Goal: Use online tool/utility: Utilize a website feature to perform a specific function

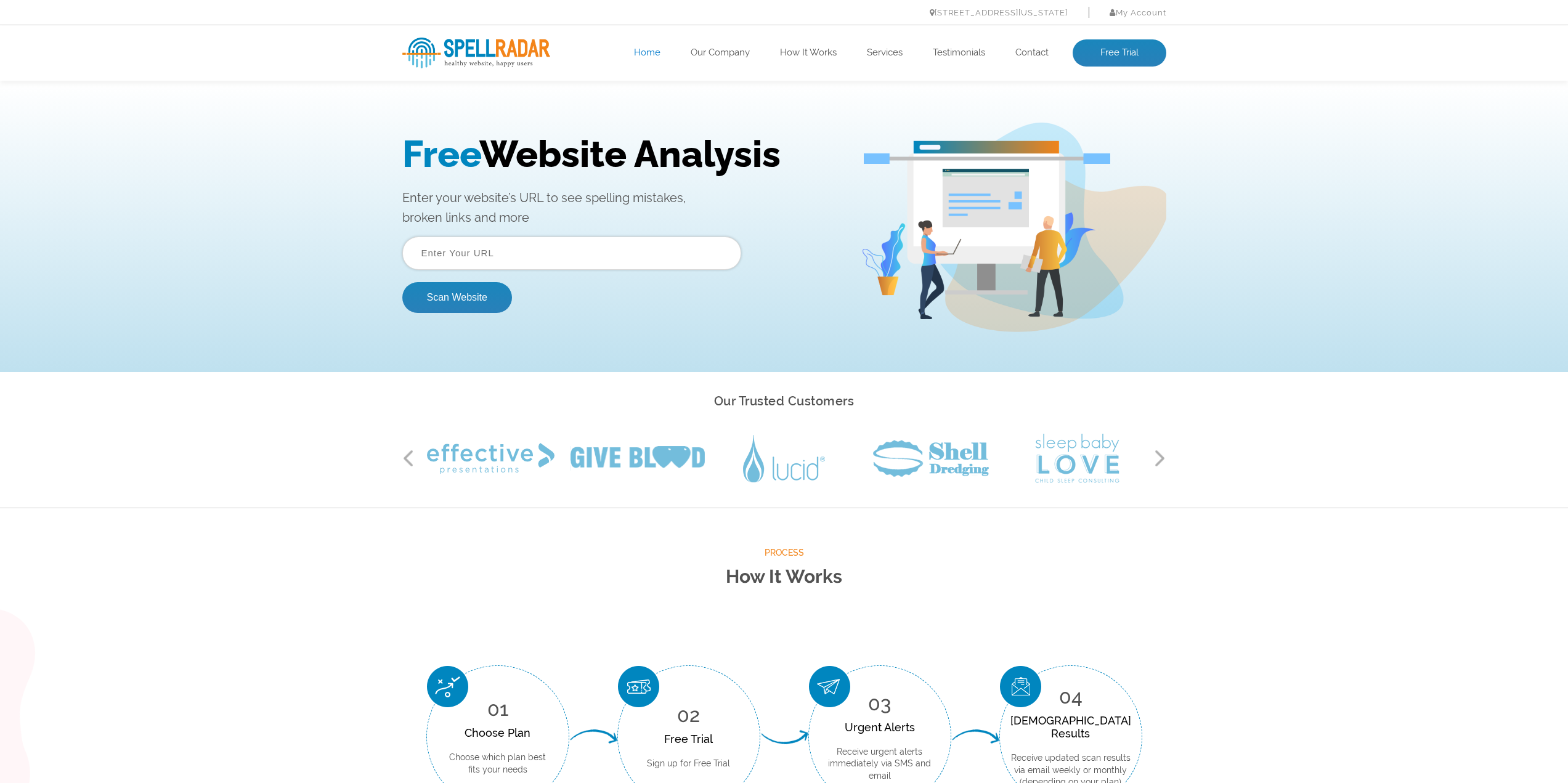
click at [479, 260] on input "text" at bounding box center [572, 253] width 339 height 33
paste input "[URL][DOMAIN_NAME]"
type input "[URL][DOMAIN_NAME]"
click at [441, 301] on button "Scan Website" at bounding box center [457, 298] width 110 height 31
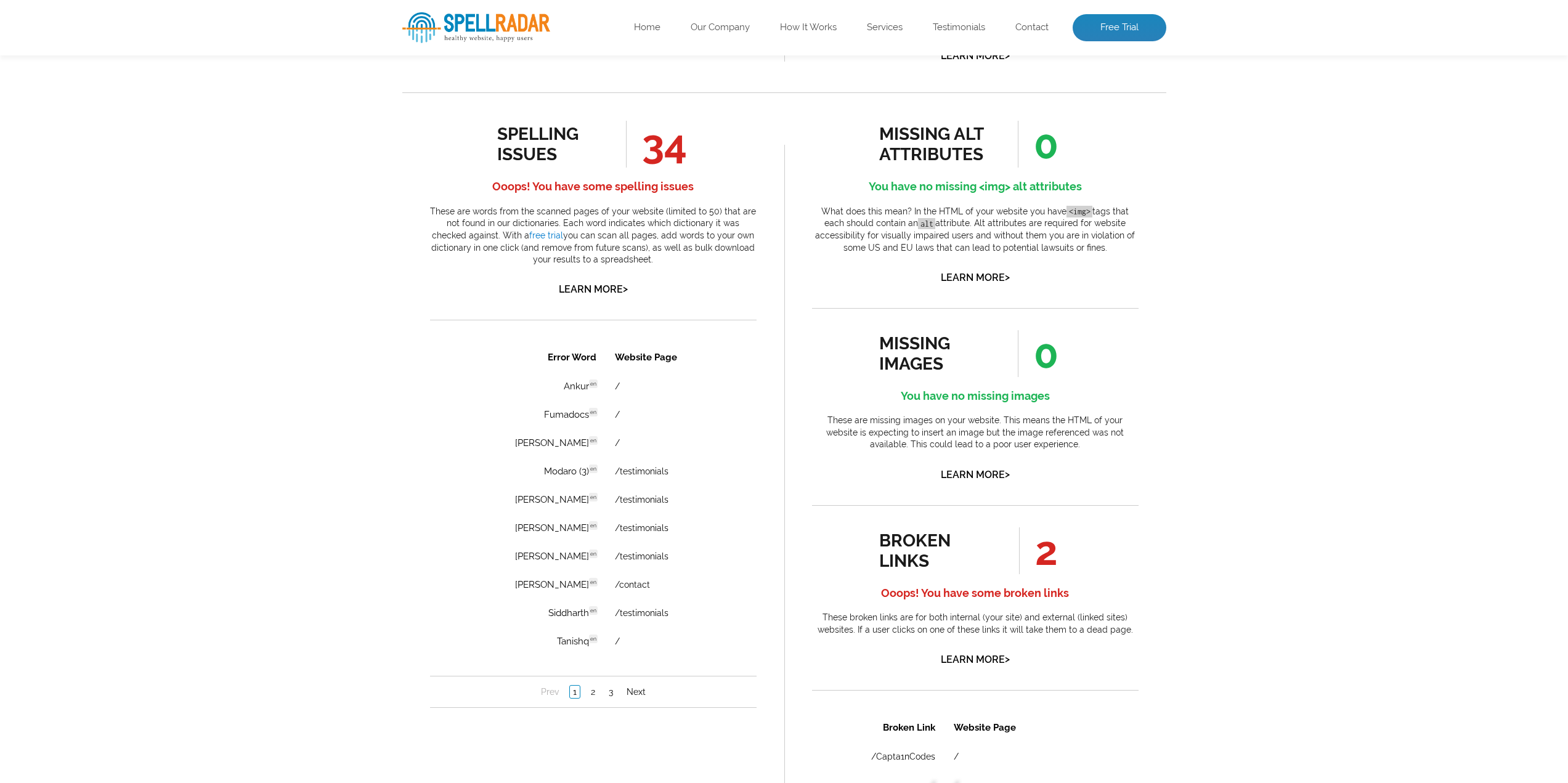
scroll to position [616, 0]
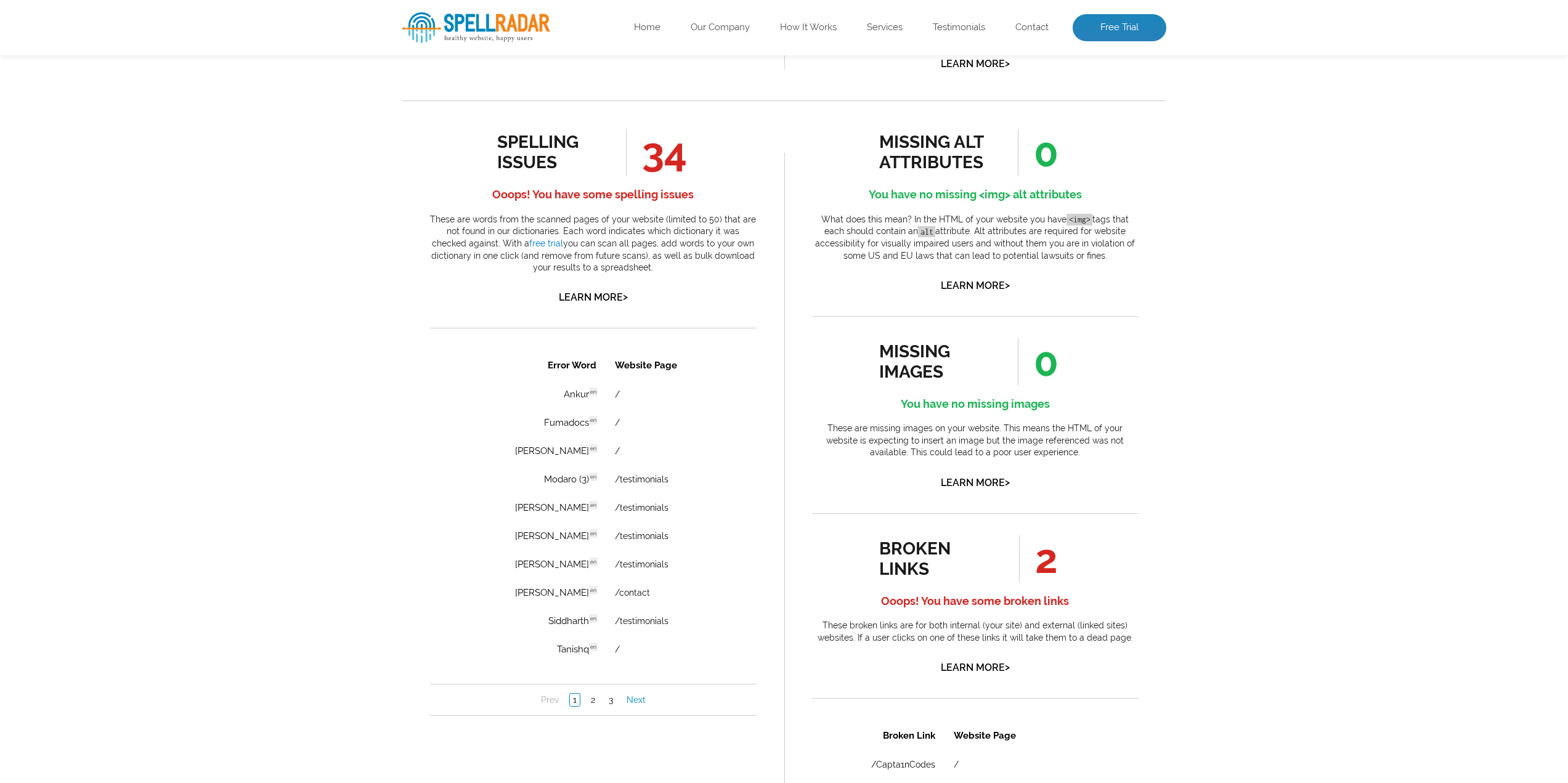
click at [632, 700] on link "Next" at bounding box center [636, 700] width 26 height 12
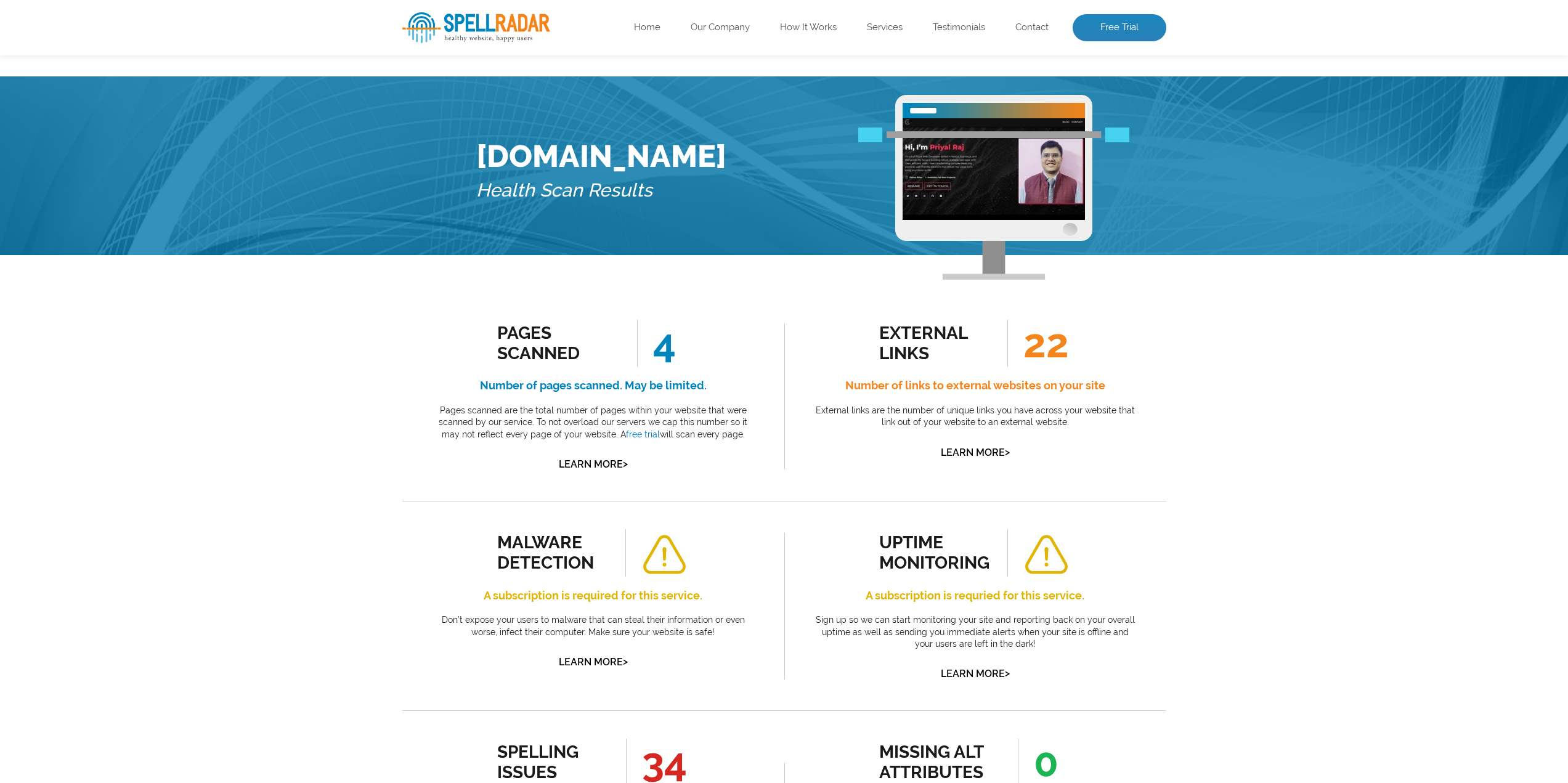
scroll to position [0, 0]
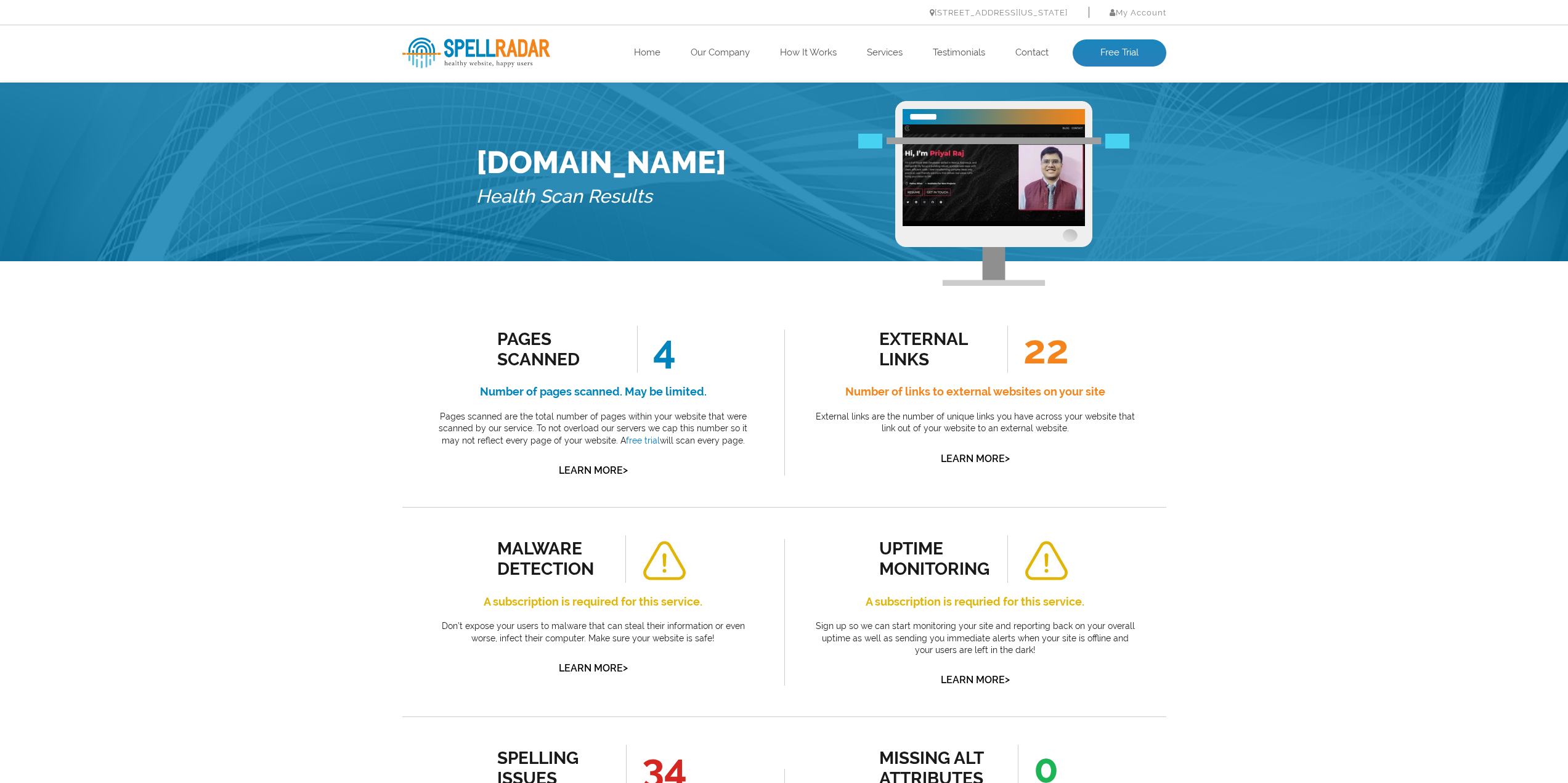
click at [853, 53] on ul "Home Our Company How It Works Services Testimonials Contact Free Trial" at bounding box center [860, 53] width 611 height 27
click at [891, 52] on link "Services" at bounding box center [885, 53] width 36 height 12
click at [959, 52] on link "Testimonials" at bounding box center [959, 53] width 52 height 12
